Goal: Task Accomplishment & Management: Complete application form

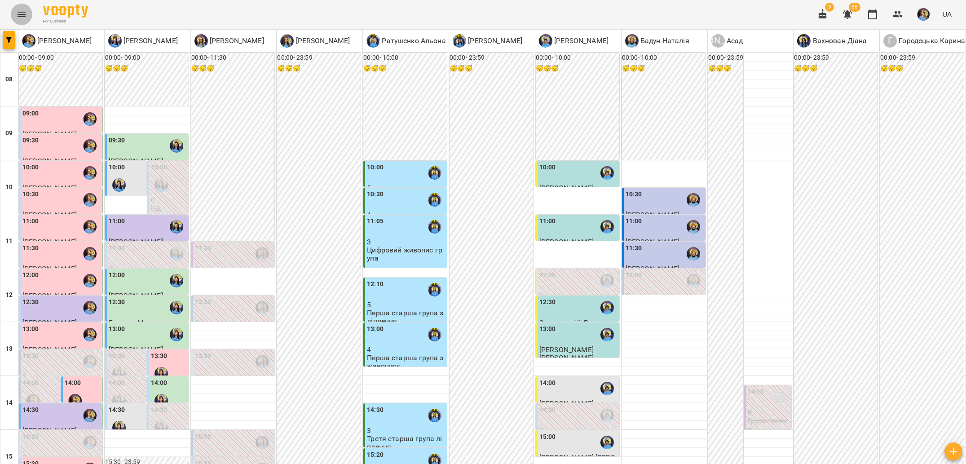
scroll to position [348, 0]
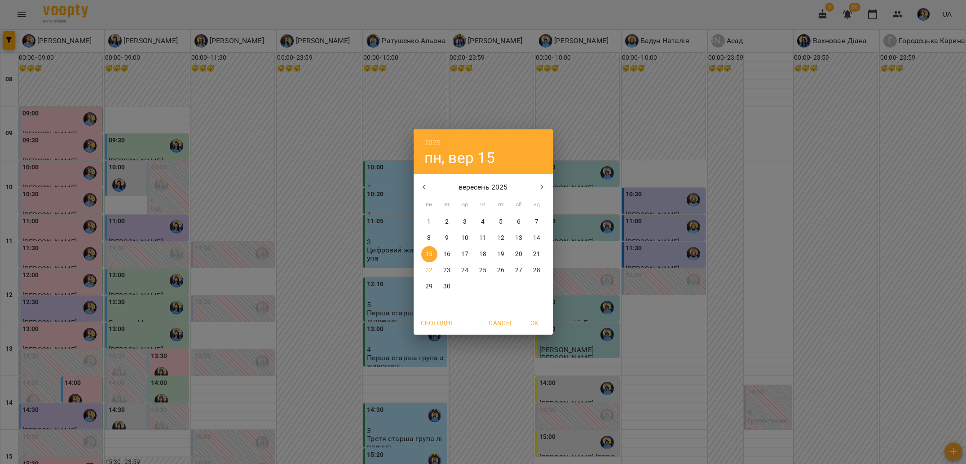
drag, startPoint x: 435, startPoint y: 272, endPoint x: 526, endPoint y: 291, distance: 93.6
click at [435, 272] on span "22" at bounding box center [429, 270] width 16 height 9
type input "**********"
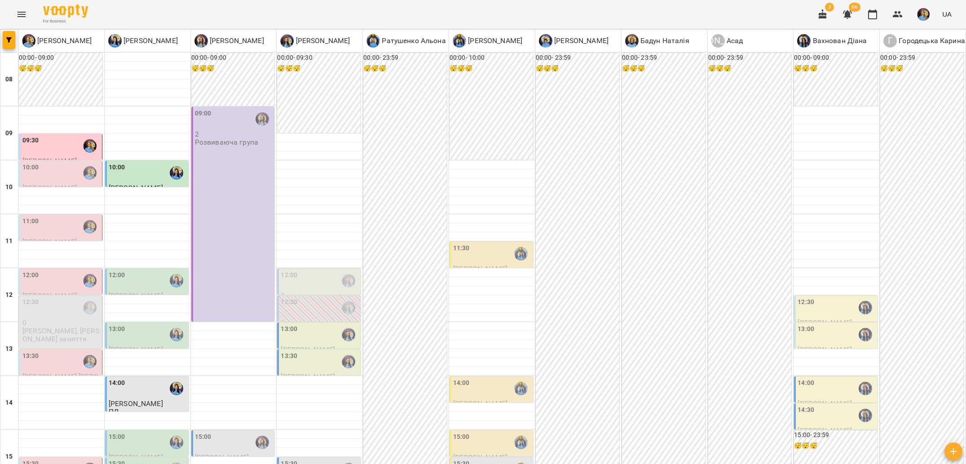
click at [52, 175] on div "10:00" at bounding box center [61, 173] width 78 height 21
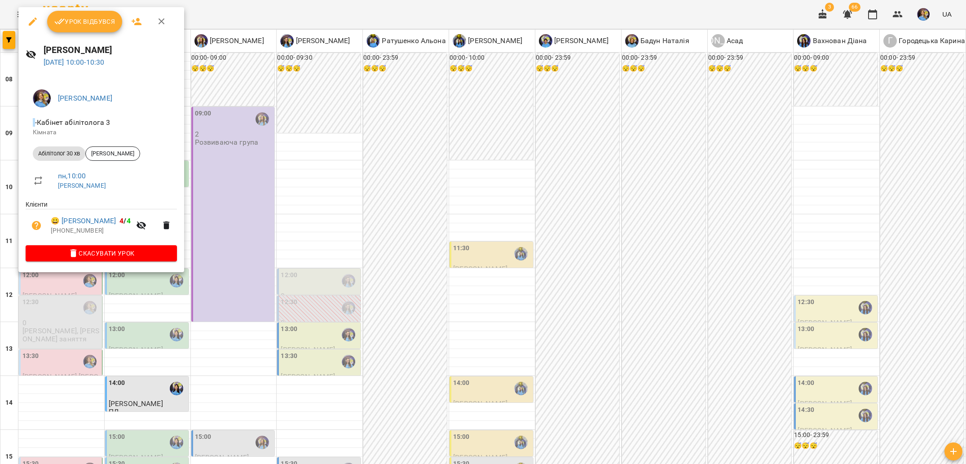
click at [55, 27] on button "Урок відбувся" at bounding box center [84, 22] width 75 height 22
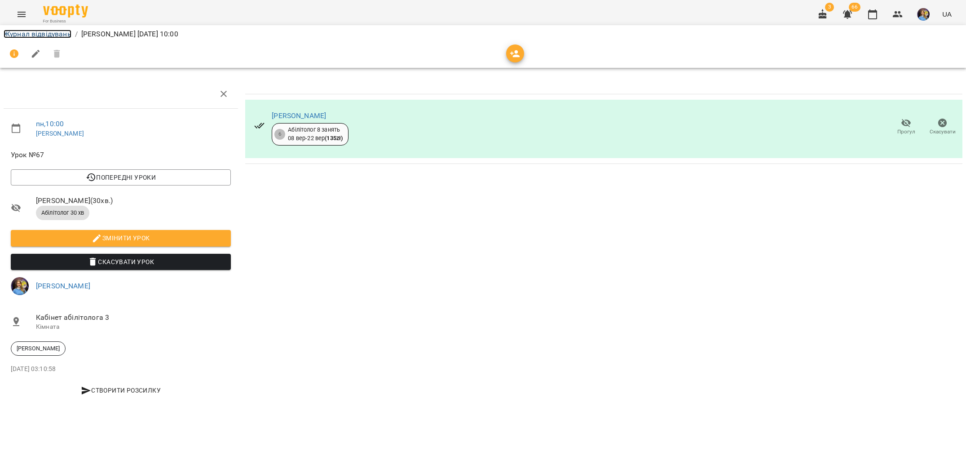
click at [58, 37] on link "Журнал відвідувань" at bounding box center [38, 34] width 68 height 9
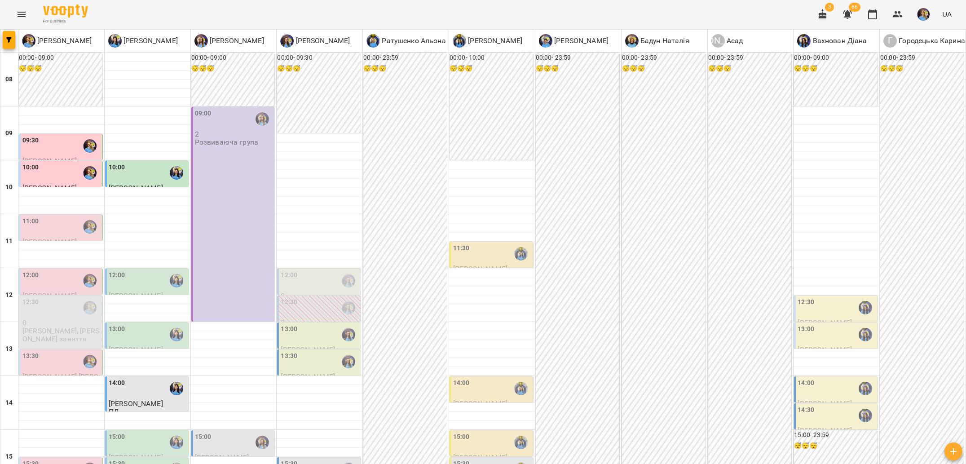
scroll to position [65, 0]
click at [87, 270] on div at bounding box center [89, 280] width 21 height 21
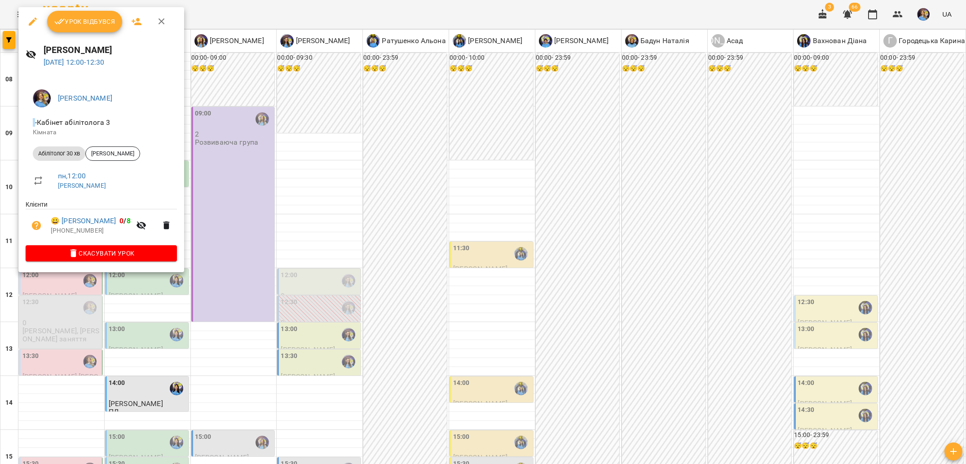
click at [92, 316] on div at bounding box center [483, 232] width 966 height 464
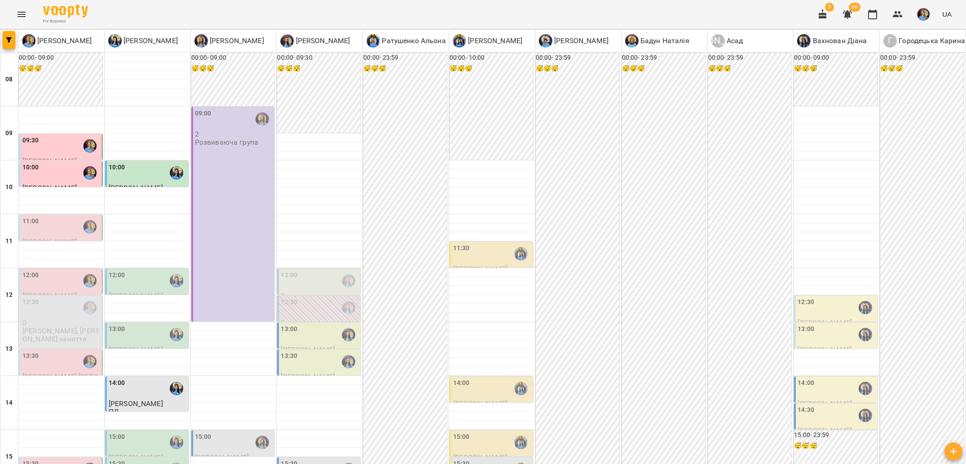
click at [75, 297] on div "12:30" at bounding box center [61, 307] width 78 height 21
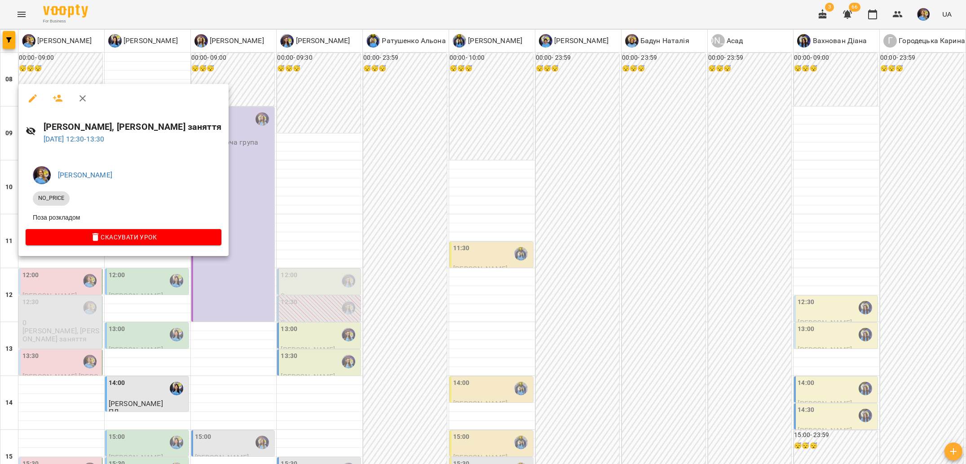
click at [97, 299] on div at bounding box center [483, 232] width 966 height 464
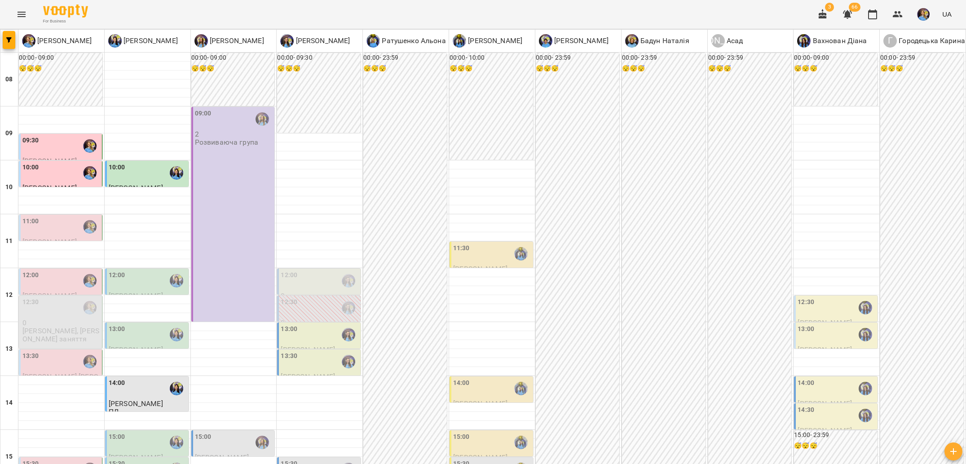
click at [304, 297] on div "12:30" at bounding box center [320, 307] width 78 height 21
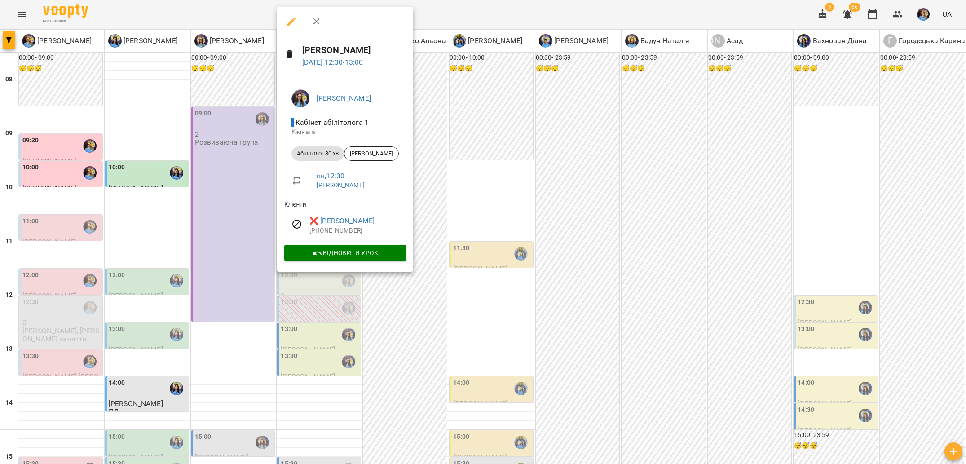
click at [218, 241] on div at bounding box center [483, 232] width 966 height 464
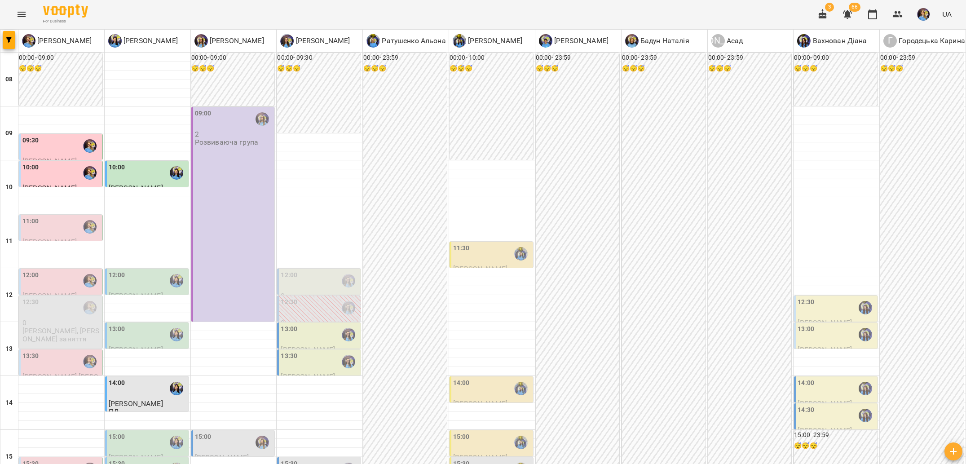
click at [34, 297] on div "12:30 0 Марк Малець, Мазур Мартин заняття" at bounding box center [61, 320] width 78 height 46
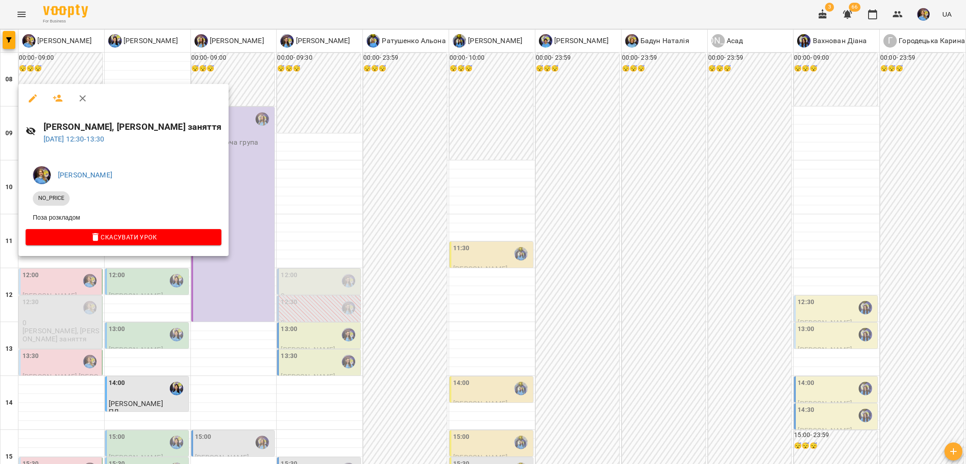
click at [174, 279] on div at bounding box center [483, 232] width 966 height 464
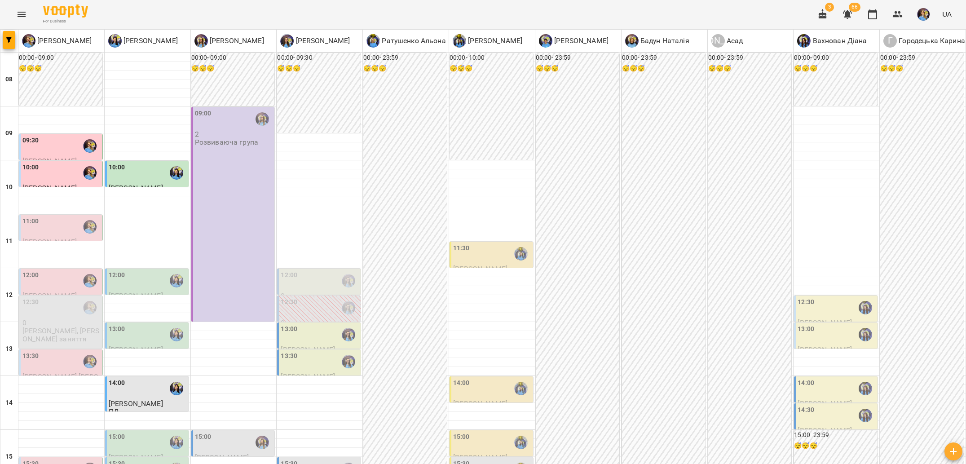
click at [308, 349] on div "13:30 Масюк Ольга Ігнатенко Оксана" at bounding box center [319, 370] width 84 height 42
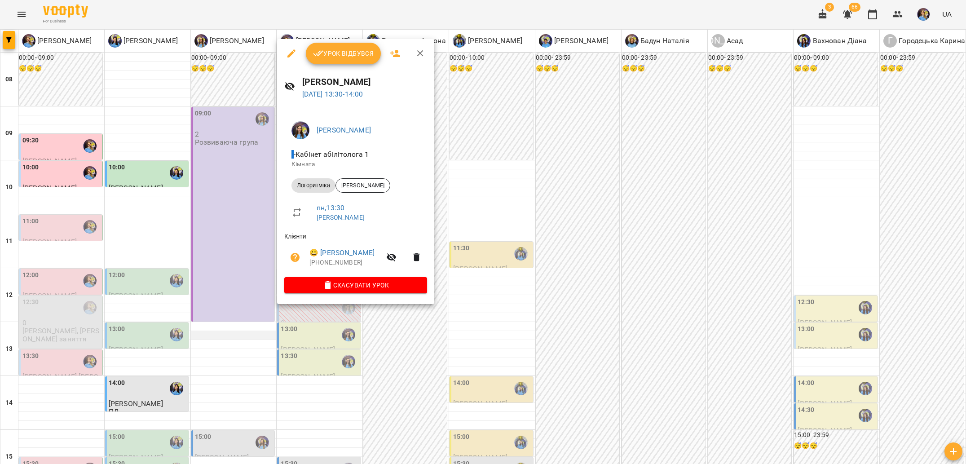
click at [245, 271] on div at bounding box center [483, 232] width 966 height 464
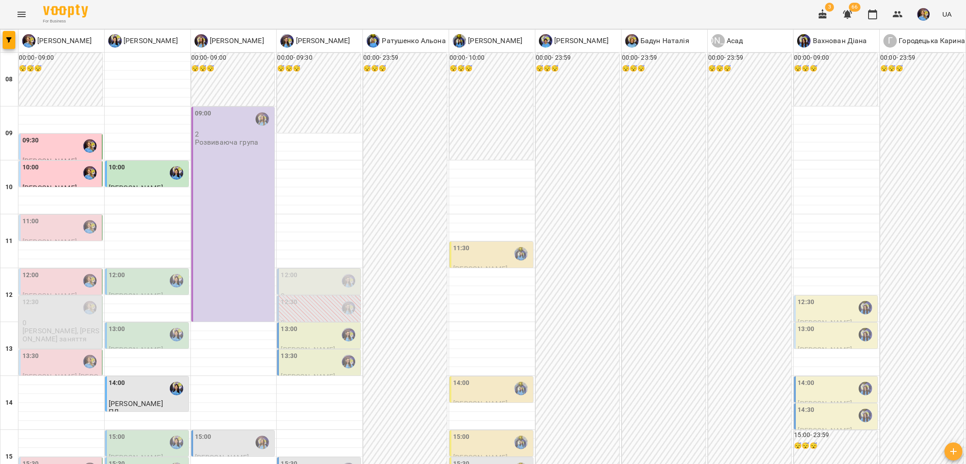
click at [304, 324] on div "13:00" at bounding box center [320, 334] width 78 height 21
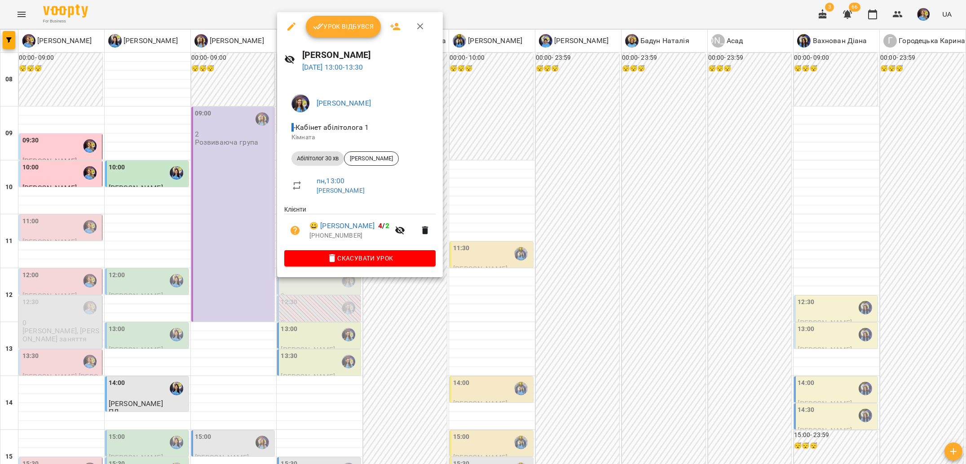
click at [213, 277] on div at bounding box center [483, 232] width 966 height 464
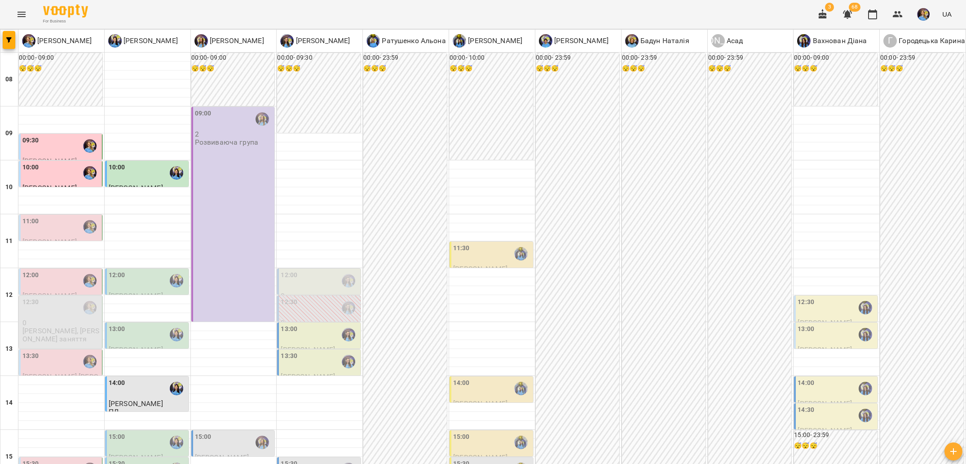
scroll to position [247, 0]
click at [153, 399] on span "[PERSON_NAME]" at bounding box center [136, 403] width 54 height 9
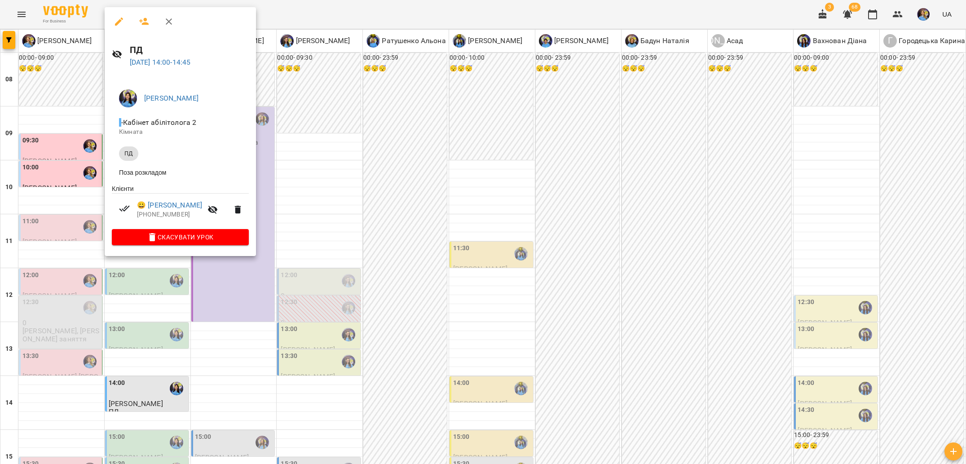
click at [133, 290] on div at bounding box center [483, 232] width 966 height 464
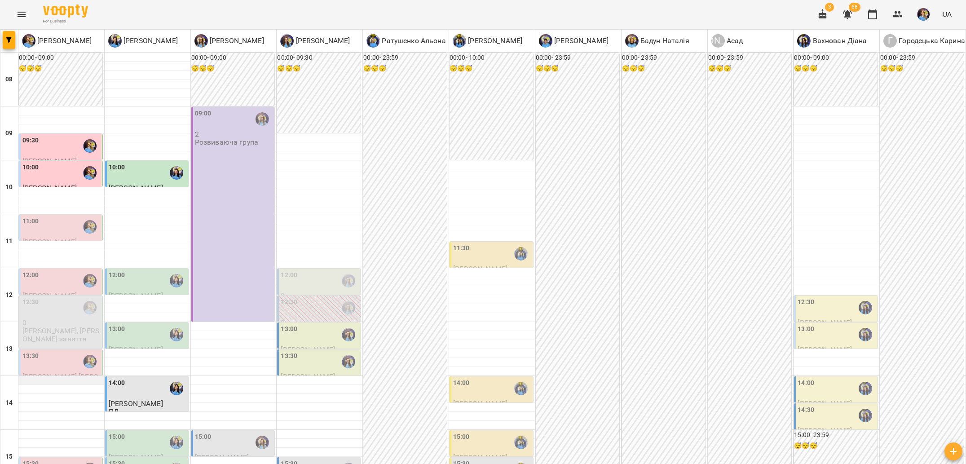
click at [61, 376] on div at bounding box center [61, 380] width 86 height 9
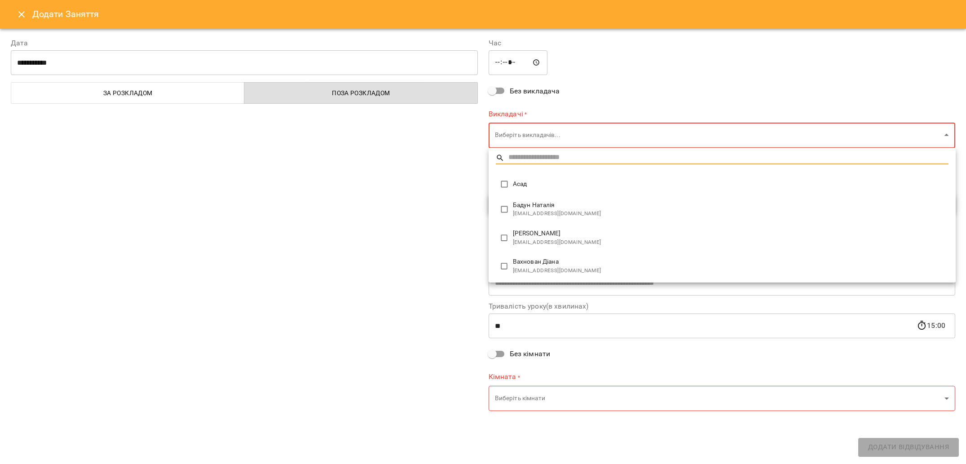
click at [524, 138] on body "For Business 3 68 UA Позднякова Анастасія Базілєва Катерина Казимирів Тетяна Іг…" at bounding box center [483, 406] width 966 height 813
type input "**********"
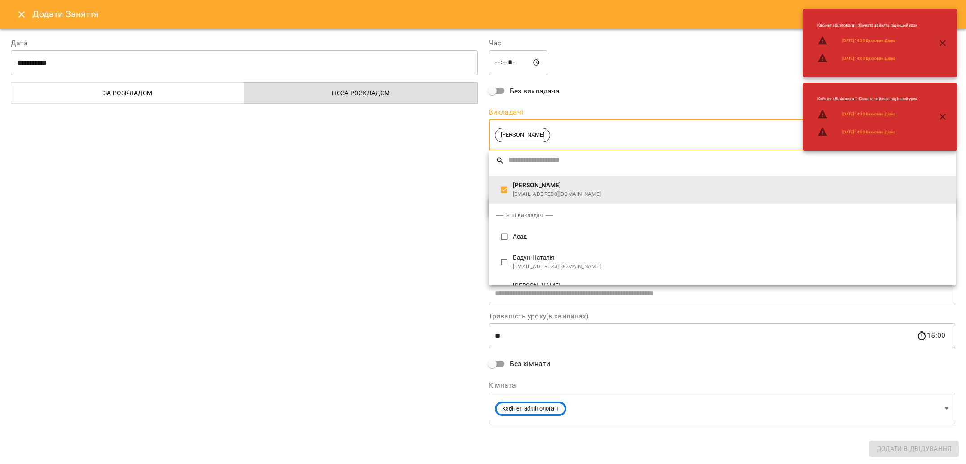
click at [430, 209] on div at bounding box center [483, 232] width 966 height 464
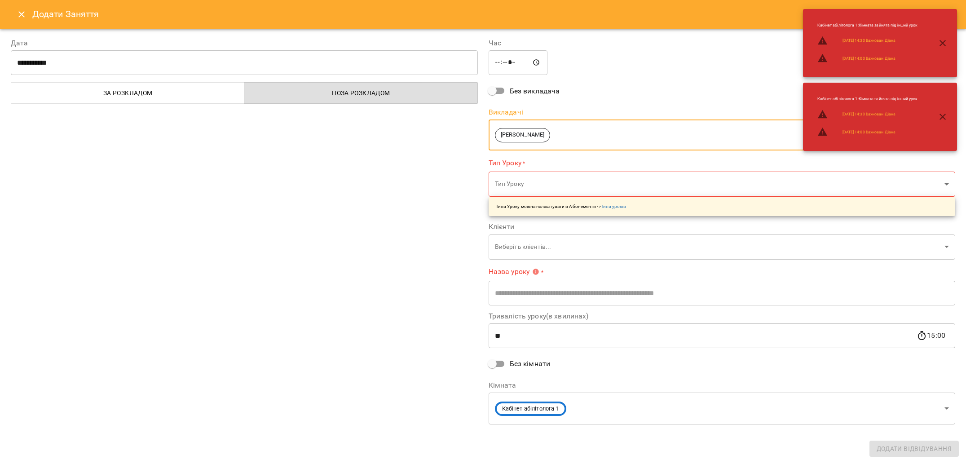
click at [569, 128] on body "For Business 3 68 UA Позднякова Анастасія Базілєва Катерина Казимирів Тетяна Іг…" at bounding box center [483, 406] width 966 height 813
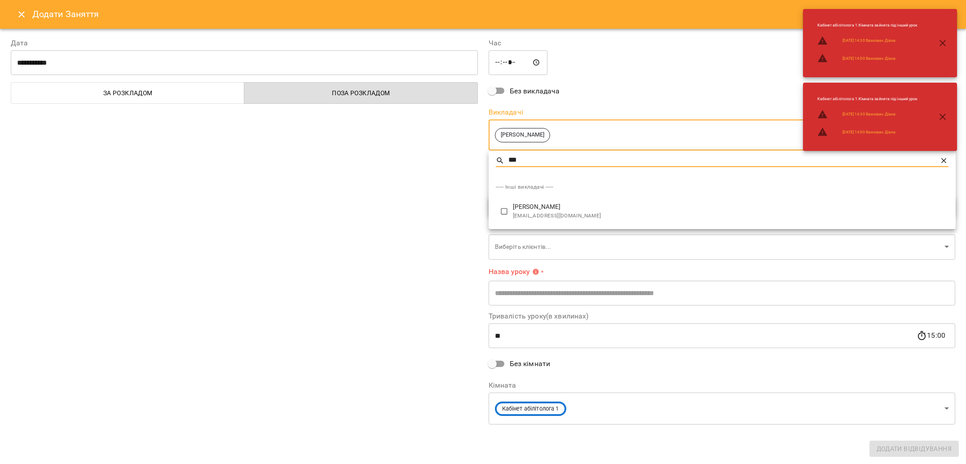
type input "***"
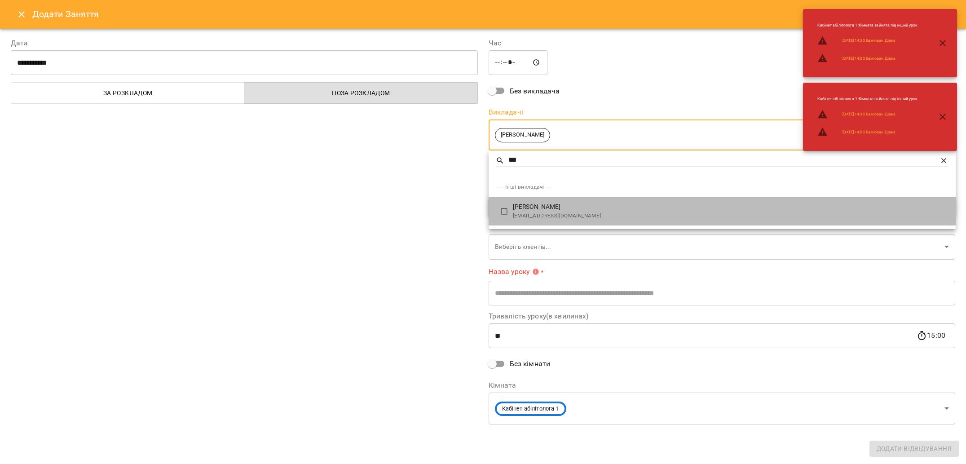
click at [547, 210] on span "[PERSON_NAME]" at bounding box center [731, 207] width 436 height 9
type input "**********"
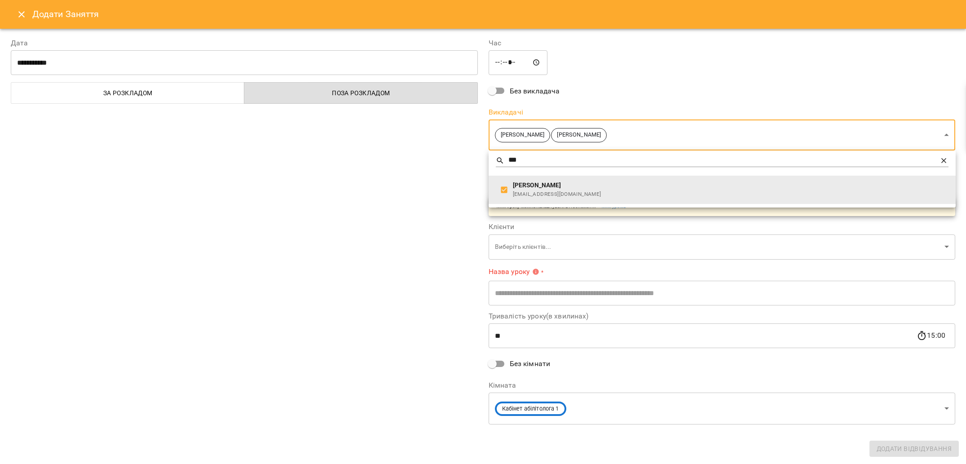
click at [442, 197] on div at bounding box center [483, 232] width 966 height 464
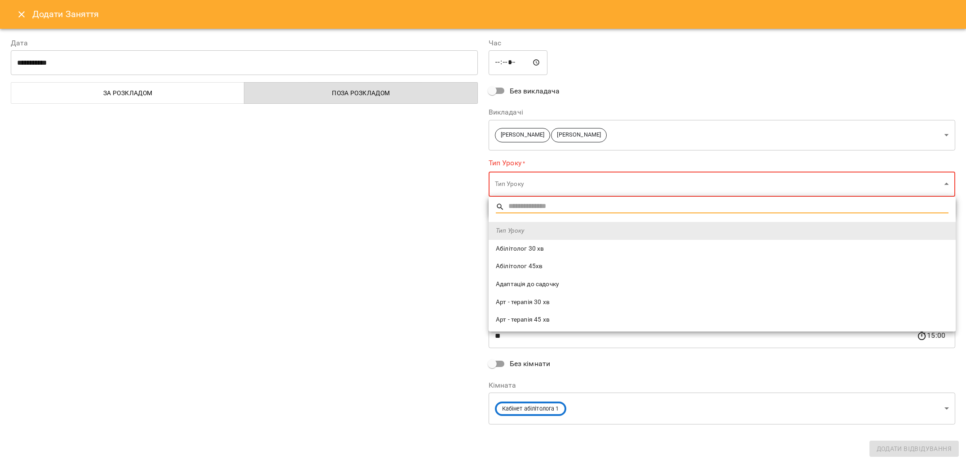
click at [509, 183] on body "For Business 3 68 UA Позднякова Анастасія Базілєва Катерина Казимирів Тетяна Іг…" at bounding box center [483, 406] width 966 height 813
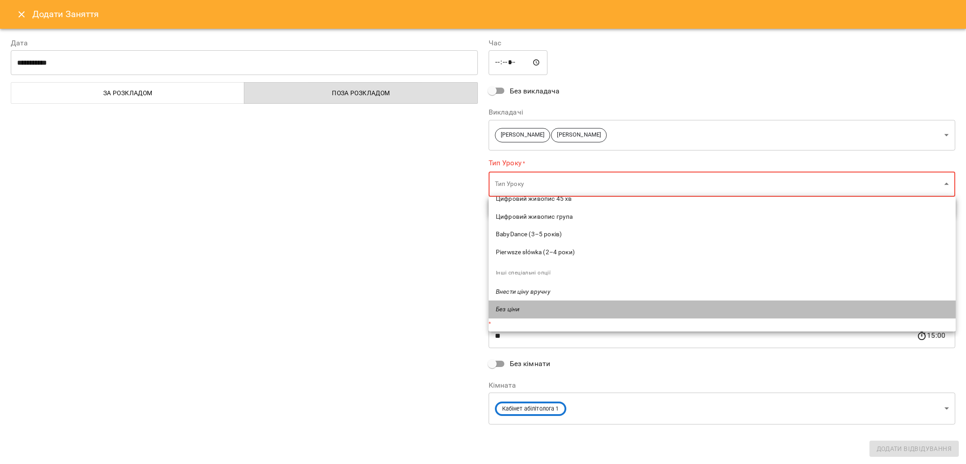
click at [522, 311] on span "Без ціни" at bounding box center [722, 309] width 453 height 9
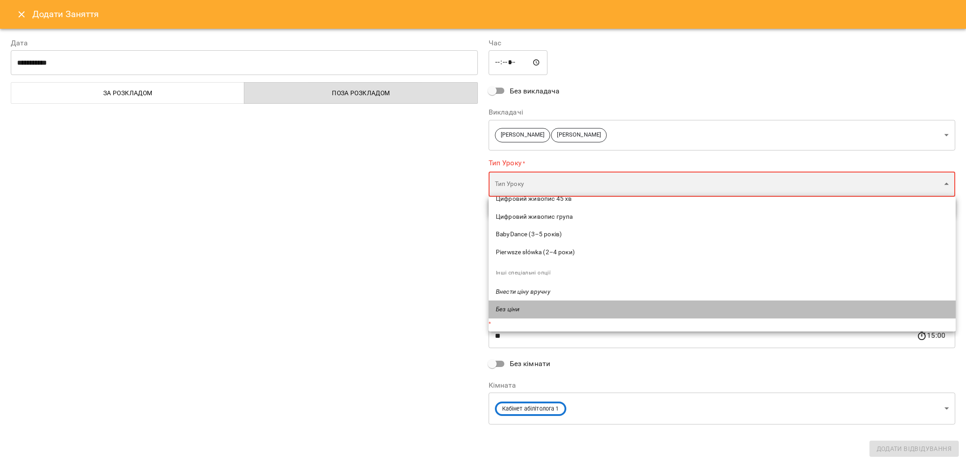
type input "********"
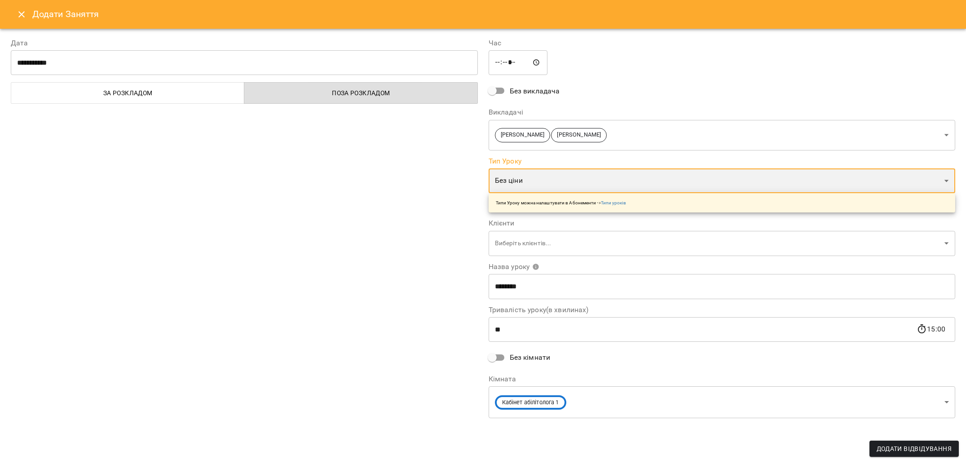
scroll to position [645, 0]
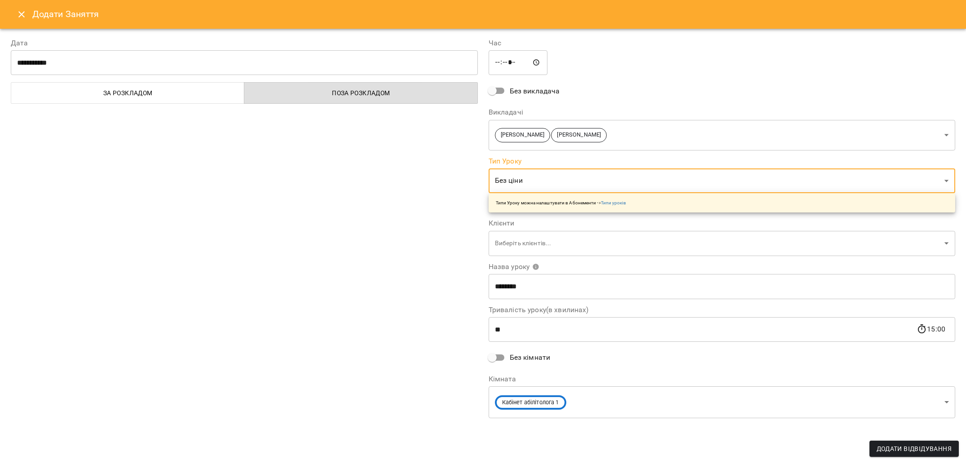
click at [454, 276] on div "**********" at bounding box center [244, 229] width 478 height 404
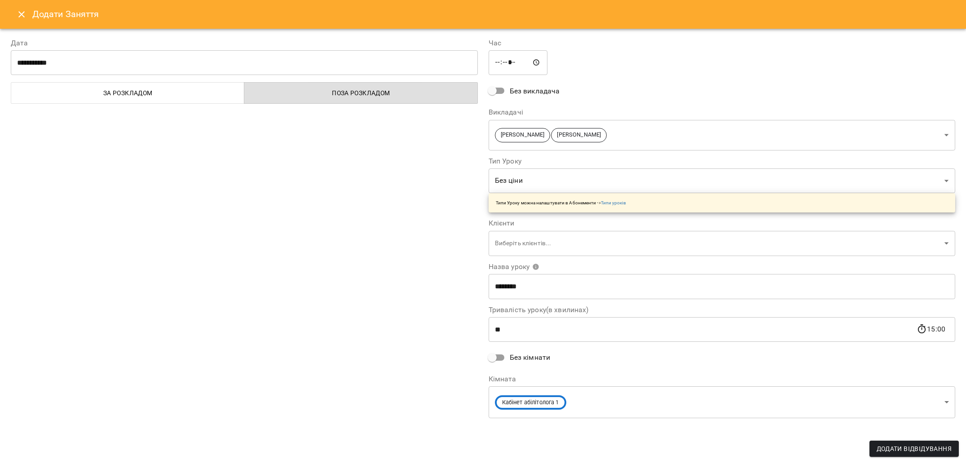
click at [522, 249] on body "For Business 3 68 UA Позднякова Анастасія Базілєва Катерина Казимирів Тетяна Іг…" at bounding box center [483, 406] width 966 height 813
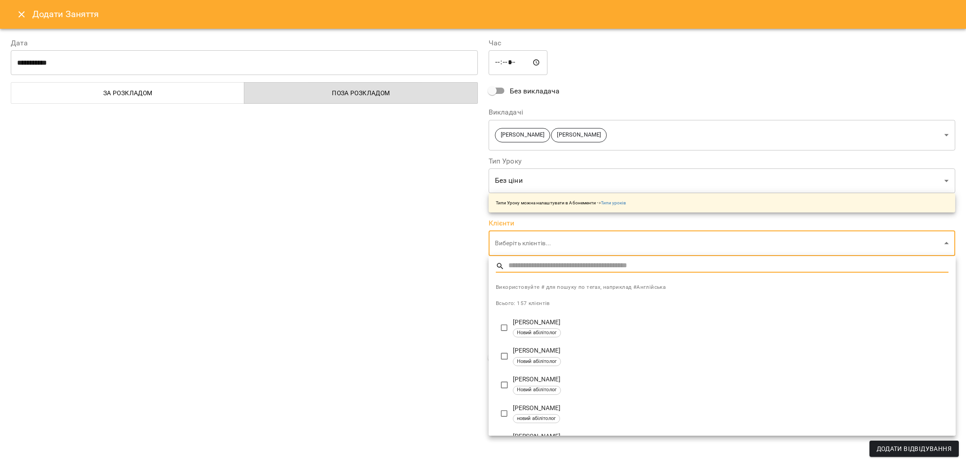
click at [553, 242] on body "For Business 3 68 UA Позднякова Анастасія Базілєва Катерина Казимирів Тетяна Іг…" at bounding box center [483, 406] width 966 height 813
click at [378, 255] on div at bounding box center [483, 232] width 966 height 464
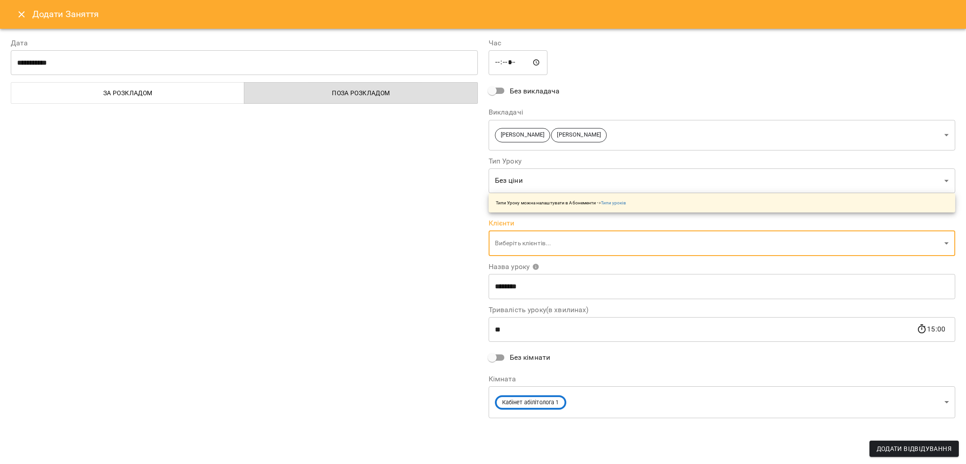
click at [525, 244] on body "For Business 3 68 UA Позднякова Анастасія Базілєва Катерина Казимирів Тетяна Іг…" at bounding box center [483, 406] width 966 height 813
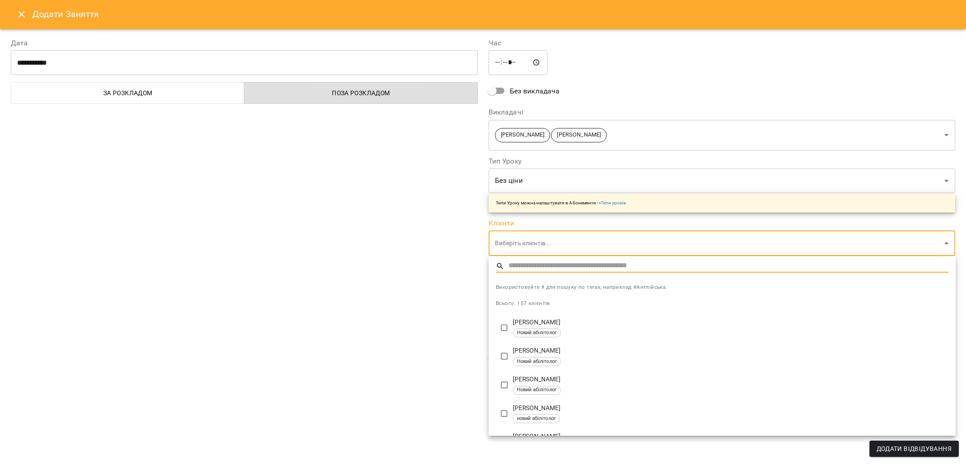
click at [533, 284] on span "Використовуйте # для пошуку по тегах, наприклад #Англійська" at bounding box center [722, 287] width 453 height 9
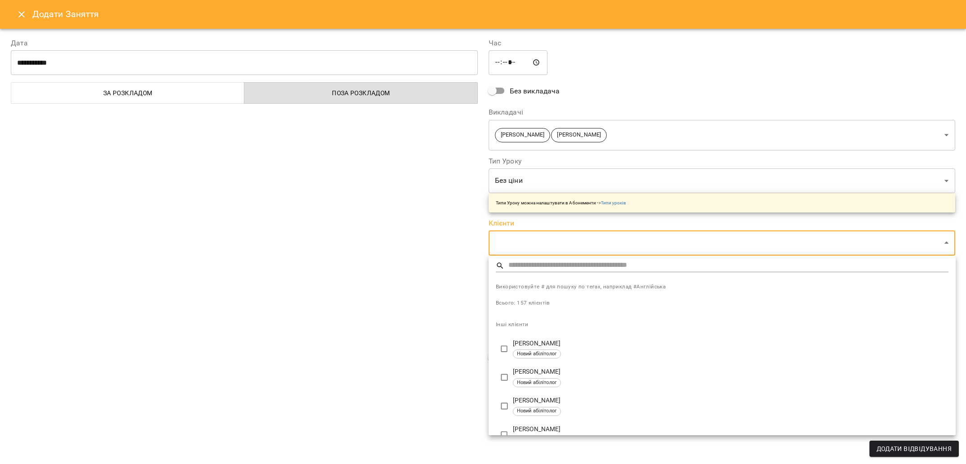
click at [352, 291] on div at bounding box center [483, 232] width 966 height 464
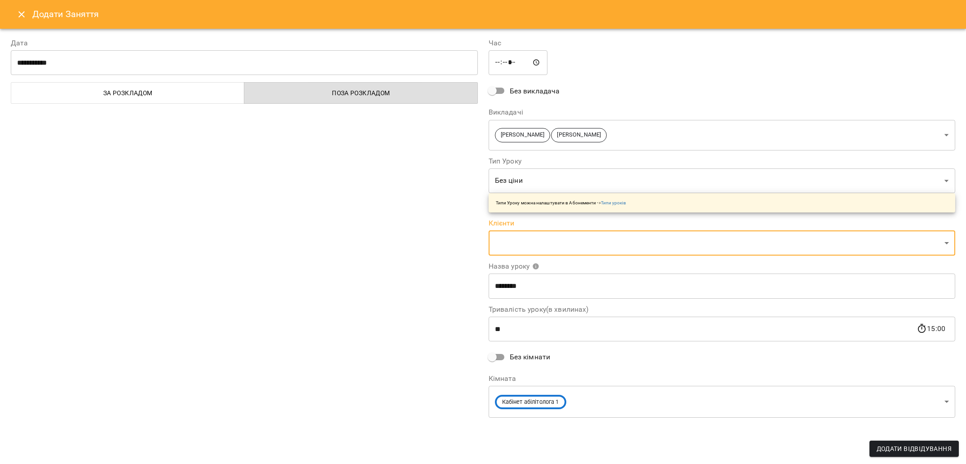
click at [529, 289] on input "********" at bounding box center [722, 285] width 467 height 25
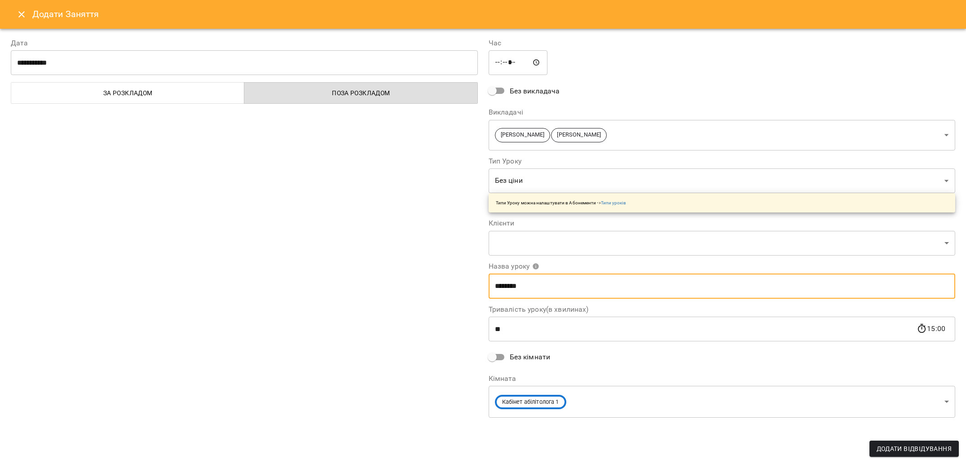
click at [530, 289] on input "********" at bounding box center [722, 285] width 467 height 25
type input "**********"
click at [917, 452] on span "Додати Відвідування" at bounding box center [913, 448] width 75 height 11
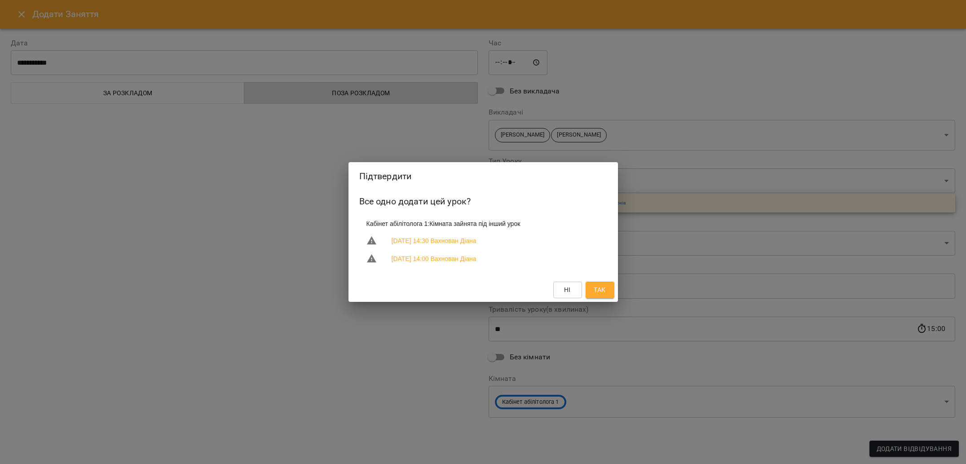
click at [542, 346] on div "Підтвердити Все одно додати цей урок? Кабінет абілітолога 1 : Кімната зайнята п…" at bounding box center [483, 232] width 966 height 464
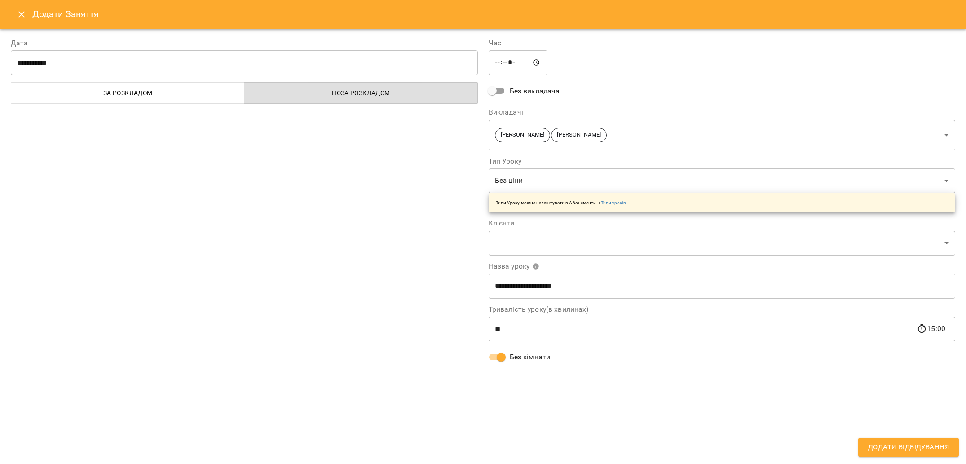
click at [912, 447] on span "Додати Відвідування" at bounding box center [908, 447] width 81 height 12
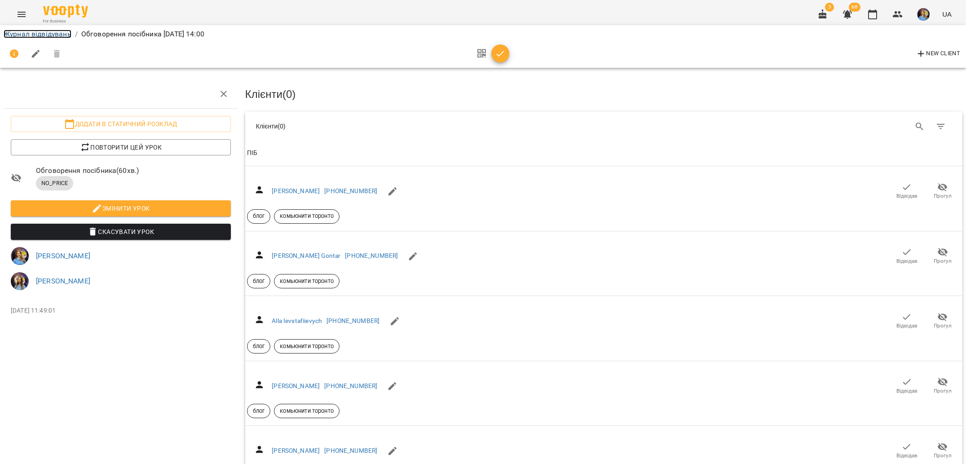
click at [37, 37] on link "Журнал відвідувань" at bounding box center [38, 34] width 68 height 9
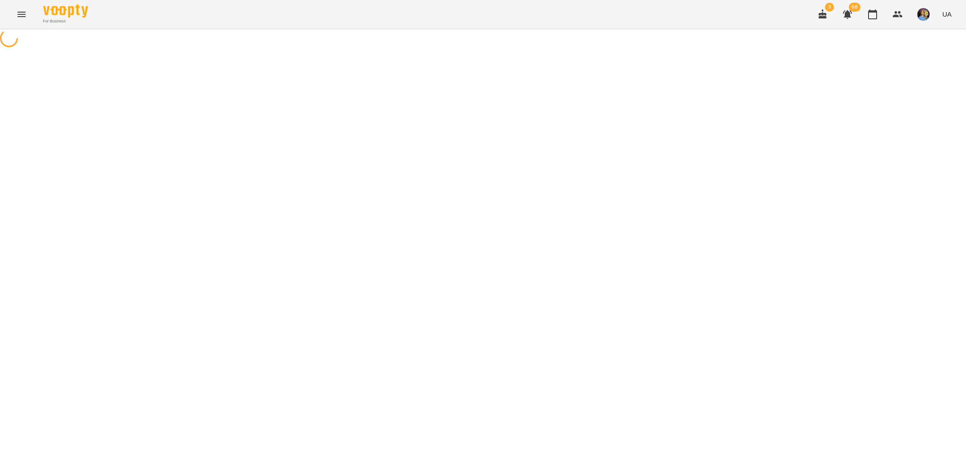
click at [21, 18] on icon "Menu" at bounding box center [21, 14] width 11 height 11
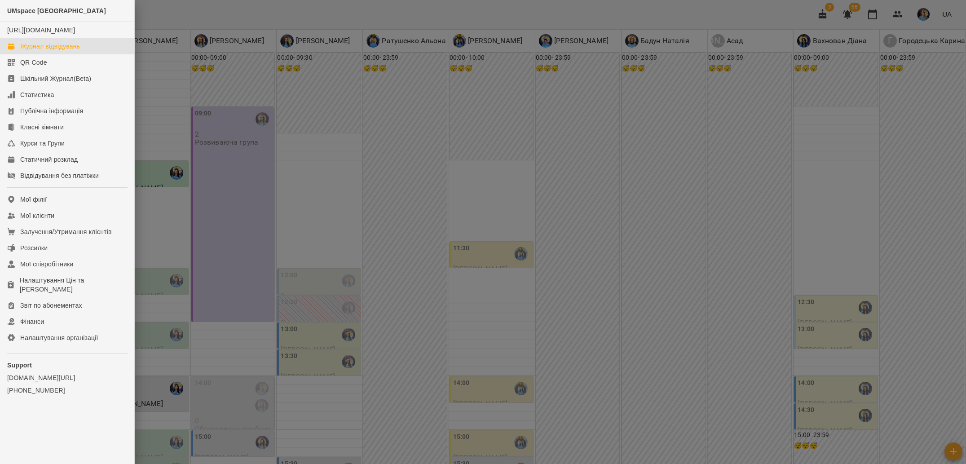
click at [75, 51] on div "Журнал відвідувань" at bounding box center [50, 46] width 60 height 9
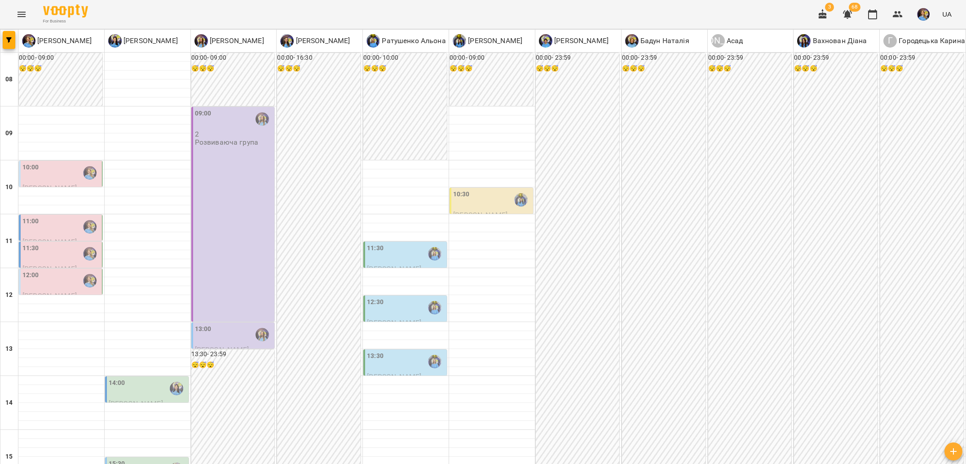
click at [387, 313] on div "12:30" at bounding box center [406, 307] width 78 height 21
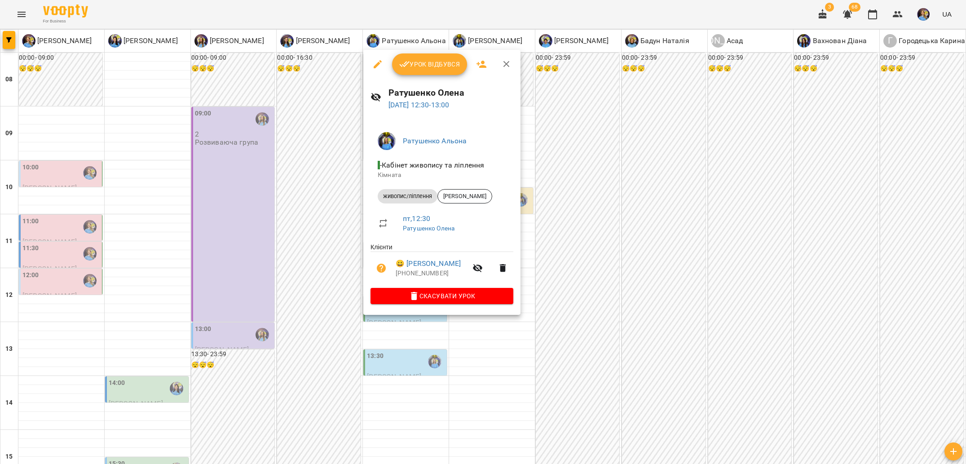
click at [317, 318] on div at bounding box center [483, 232] width 966 height 464
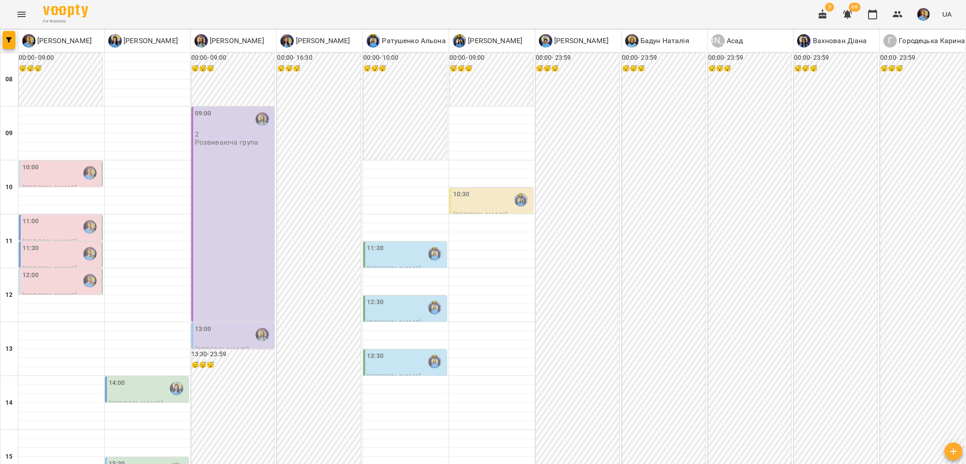
click at [377, 370] on div "13:30" at bounding box center [375, 361] width 17 height 21
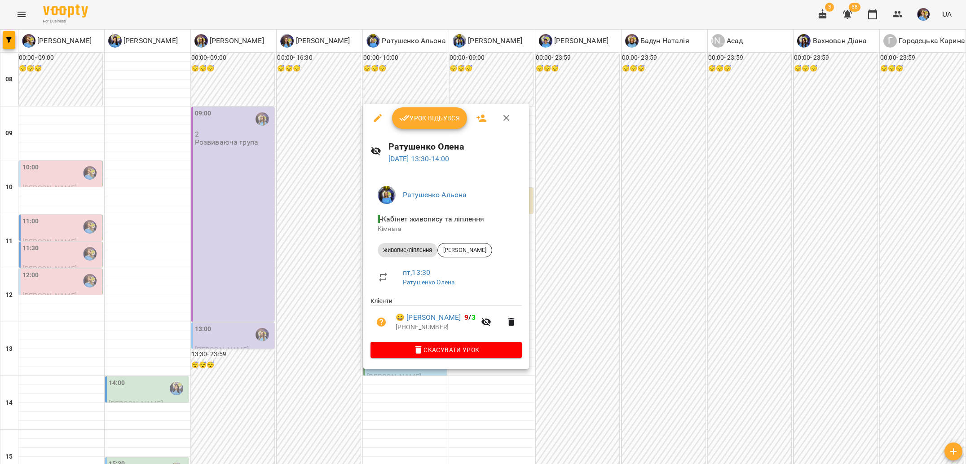
click at [317, 324] on div at bounding box center [483, 232] width 966 height 464
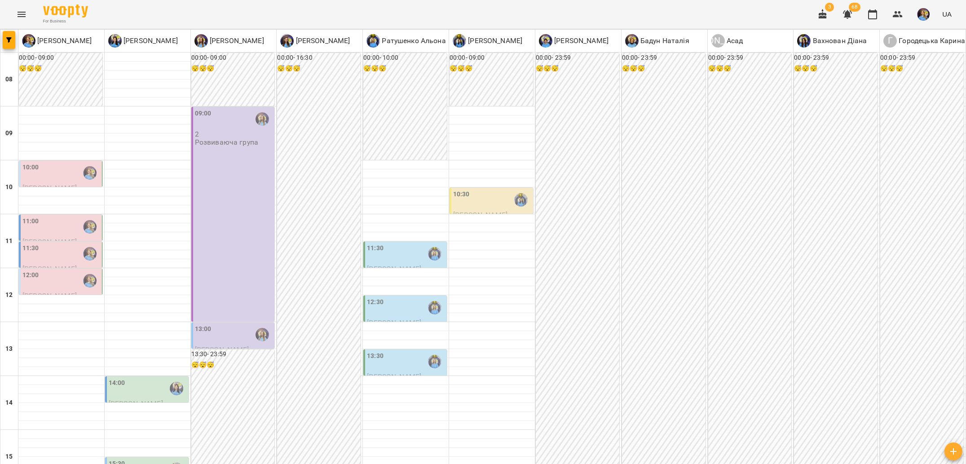
click at [401, 251] on div "11:30" at bounding box center [406, 253] width 78 height 21
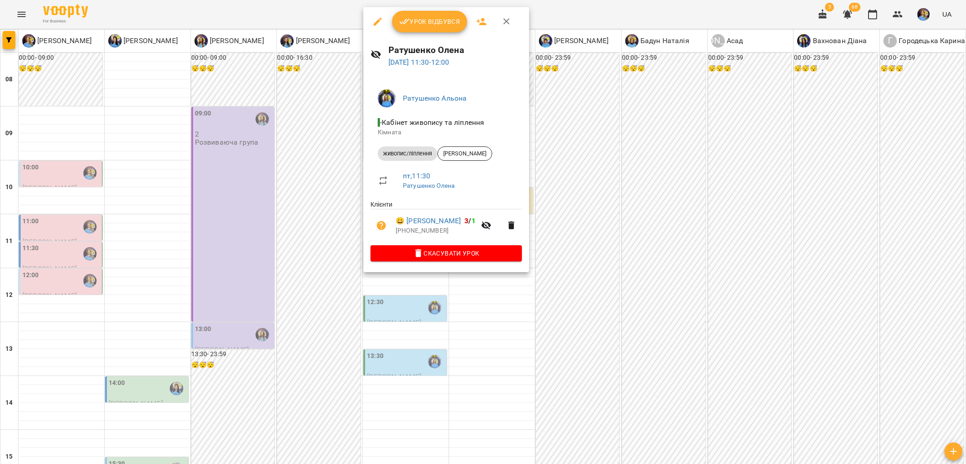
click at [326, 261] on div at bounding box center [483, 232] width 966 height 464
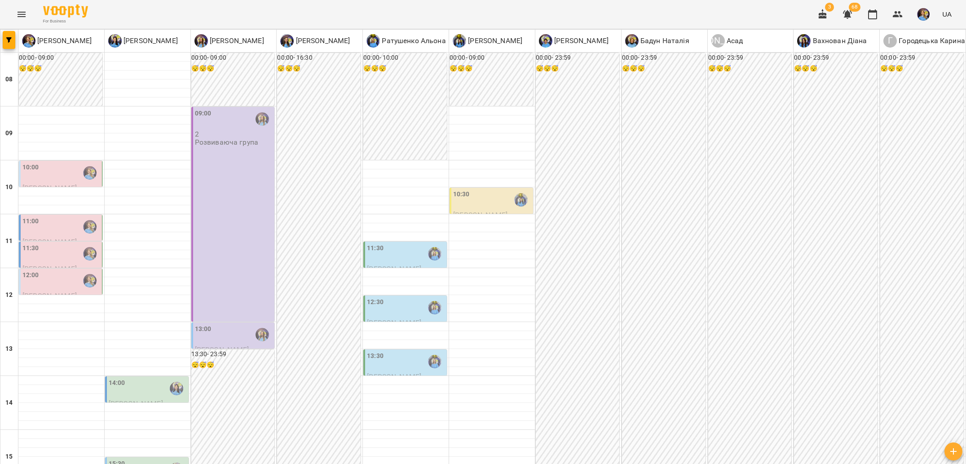
click at [507, 202] on div "10:30" at bounding box center [492, 199] width 78 height 21
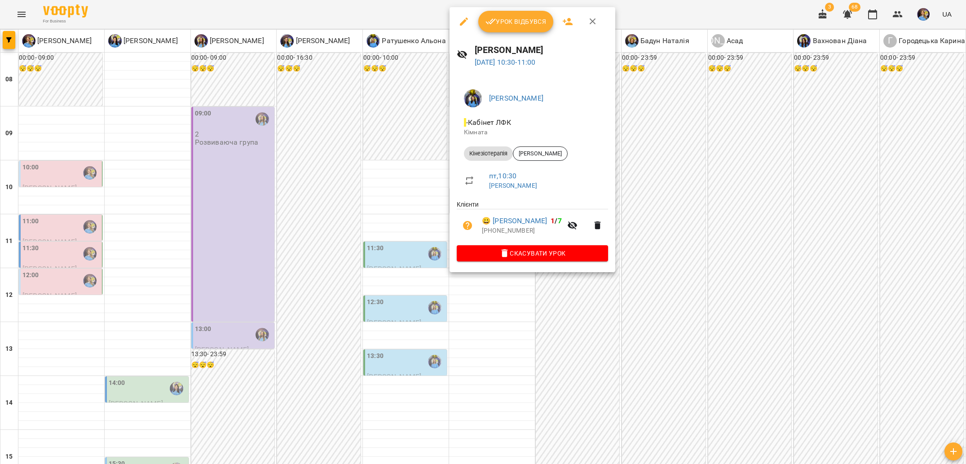
click at [665, 286] on div at bounding box center [483, 232] width 966 height 464
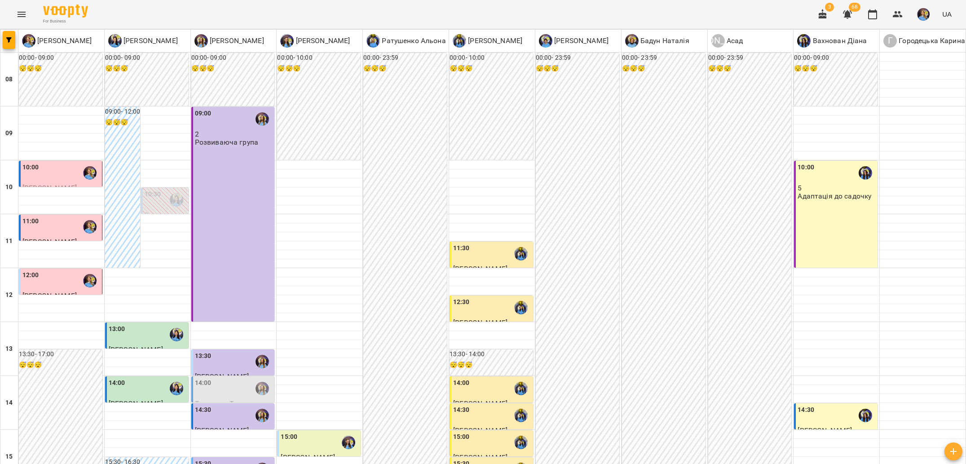
scroll to position [50, 0]
click at [175, 193] on img "Базілєва Катерина" at bounding box center [176, 199] width 13 height 13
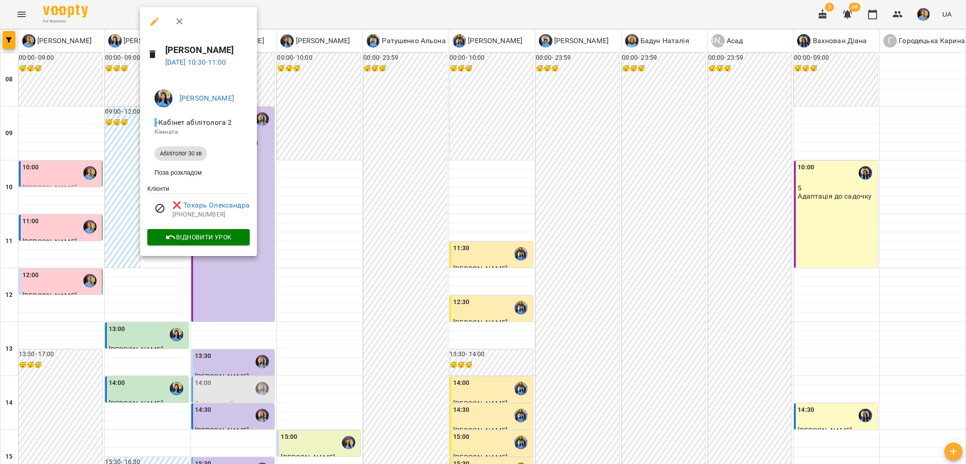
click at [322, 186] on div at bounding box center [483, 232] width 966 height 464
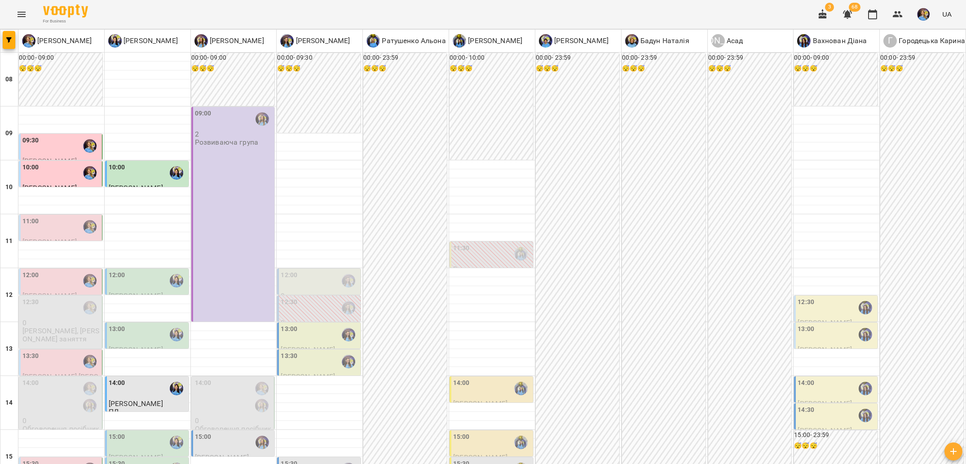
scroll to position [57, 0]
click at [496, 243] on div "11:30" at bounding box center [492, 253] width 78 height 21
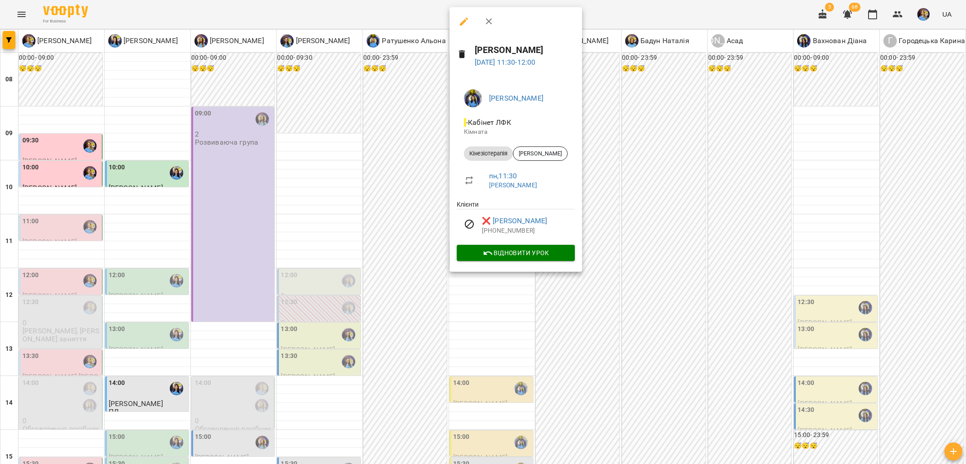
click at [619, 248] on div at bounding box center [483, 232] width 966 height 464
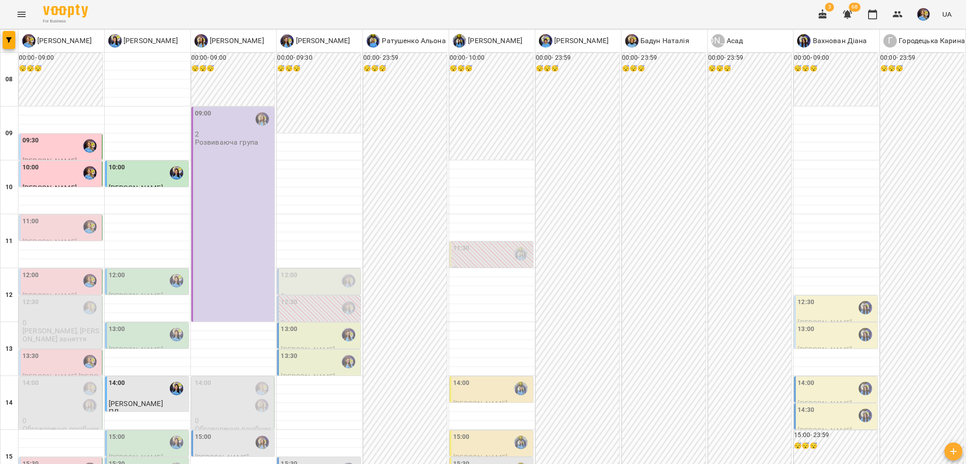
click at [511, 378] on div at bounding box center [521, 388] width 21 height 21
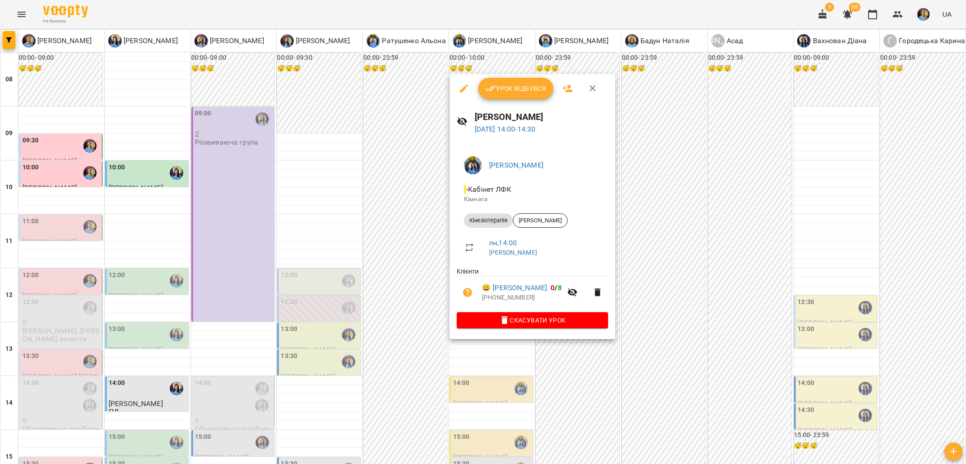
click at [636, 355] on div at bounding box center [483, 232] width 966 height 464
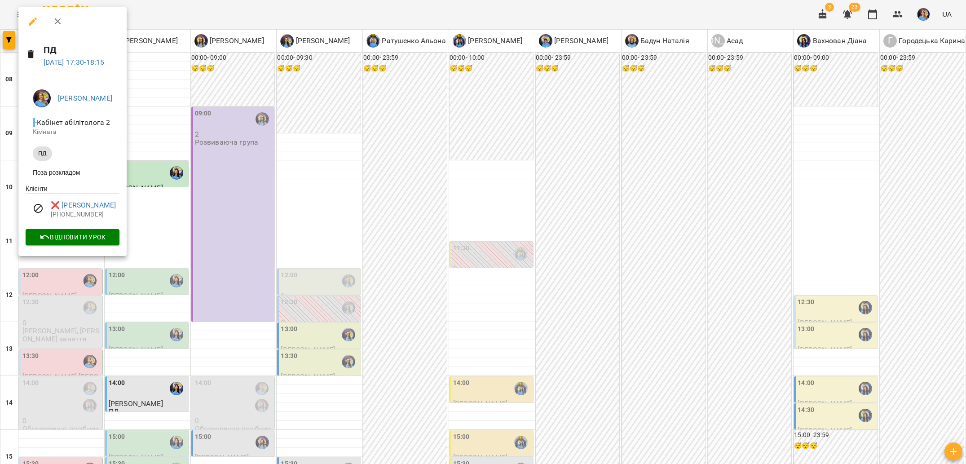
click at [51, 299] on div at bounding box center [483, 232] width 966 height 464
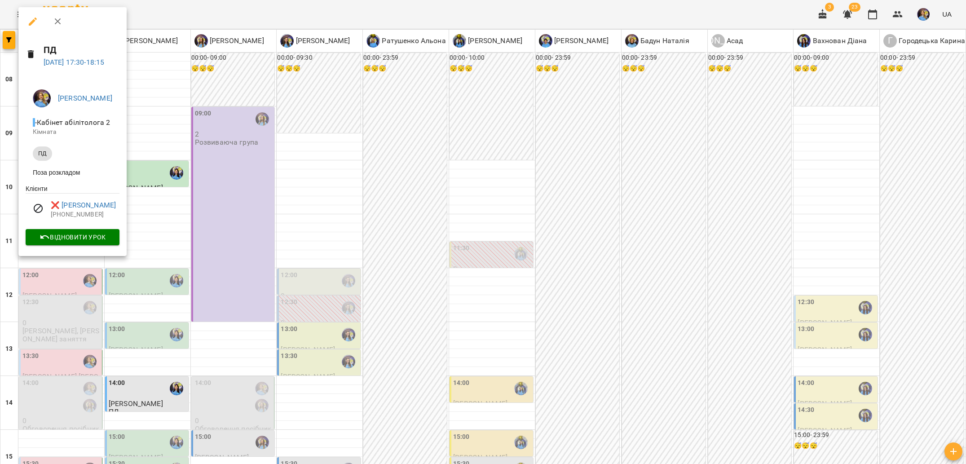
click at [183, 312] on div at bounding box center [483, 232] width 966 height 464
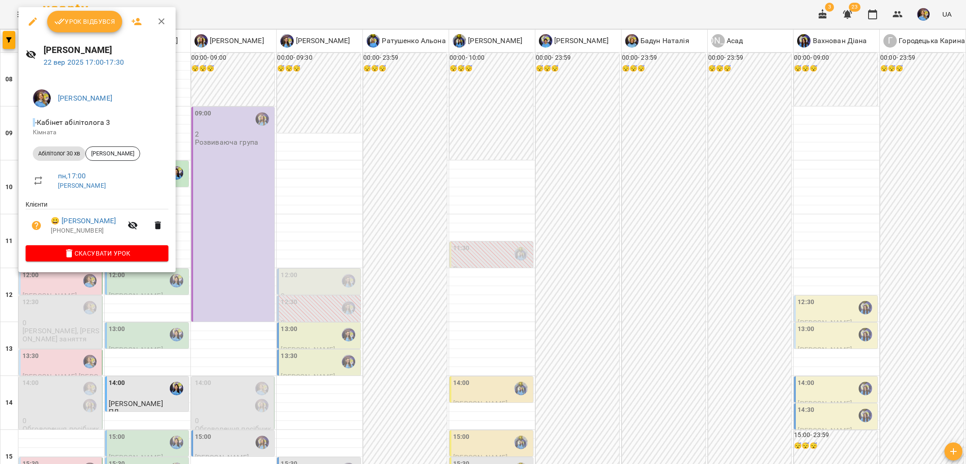
click at [161, 313] on div at bounding box center [483, 232] width 966 height 464
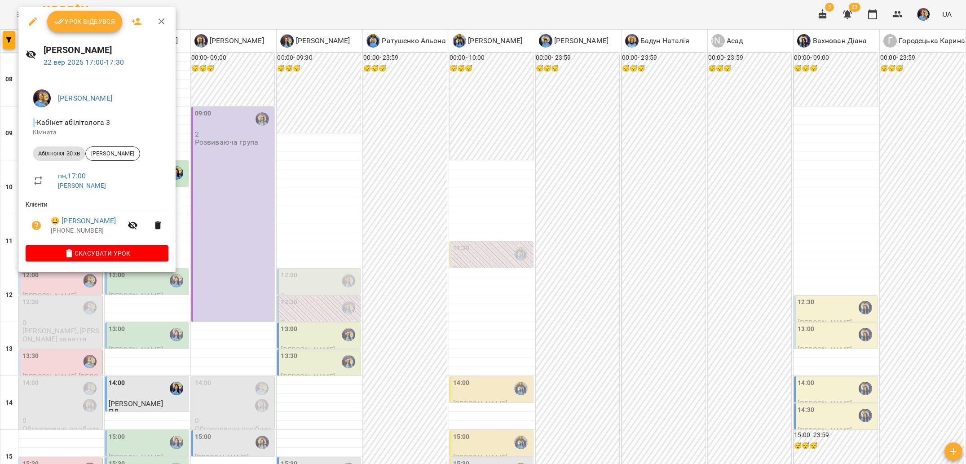
click at [57, 279] on div at bounding box center [483, 232] width 966 height 464
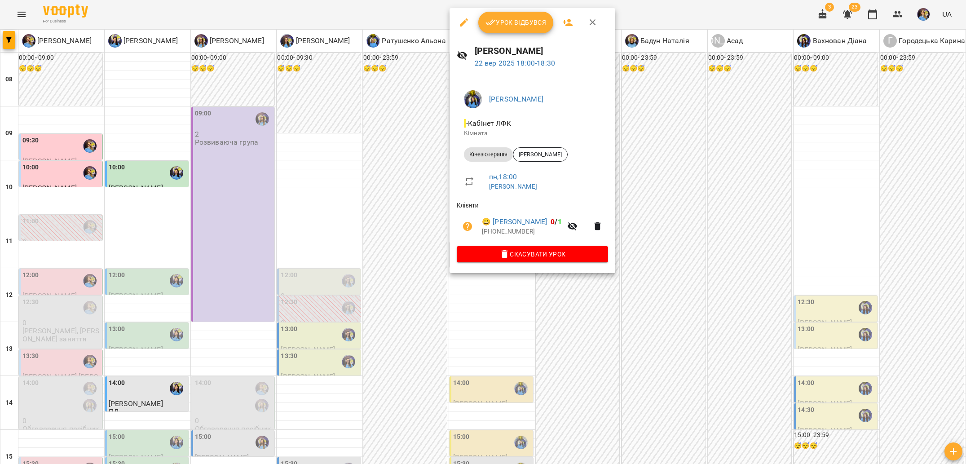
click at [365, 265] on div at bounding box center [483, 232] width 966 height 464
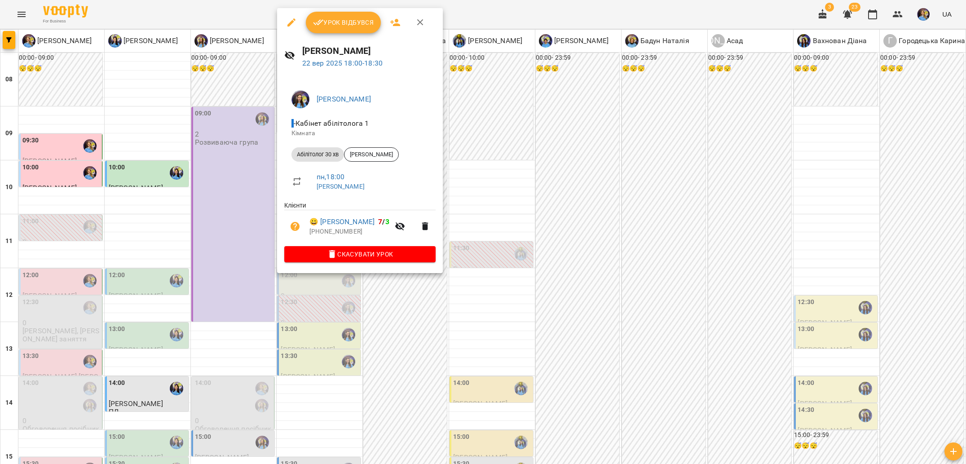
click at [420, 351] on div at bounding box center [483, 232] width 966 height 464
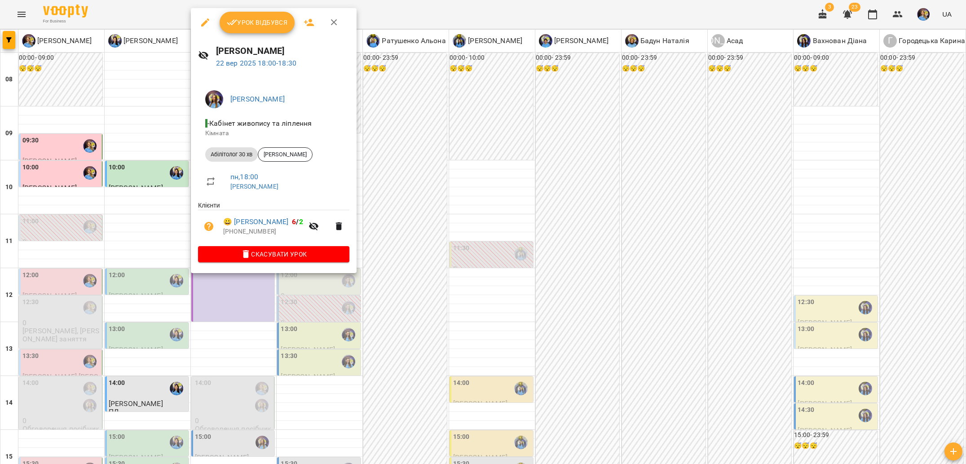
click at [299, 325] on div at bounding box center [483, 232] width 966 height 464
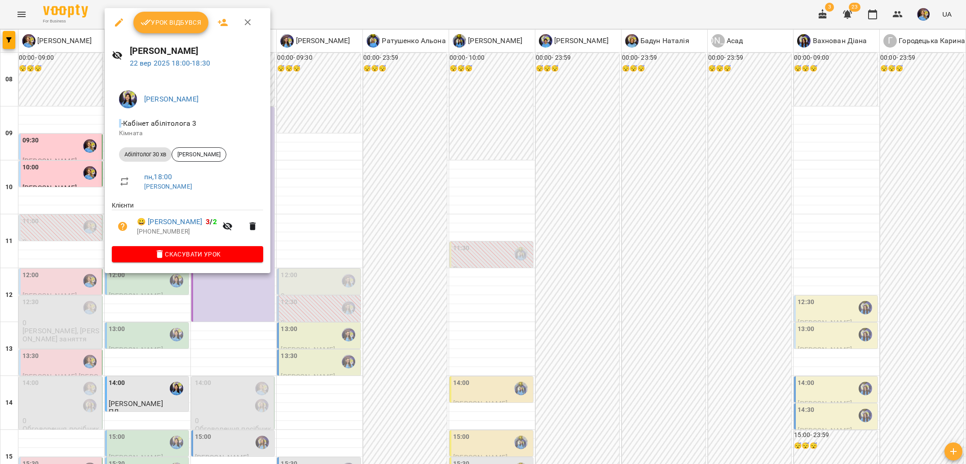
click at [308, 331] on div at bounding box center [483, 232] width 966 height 464
